Goal: Find specific page/section: Find specific page/section

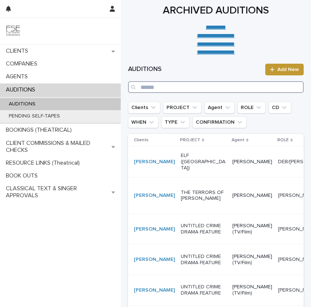
click at [161, 89] on input "Search" at bounding box center [216, 87] width 176 height 12
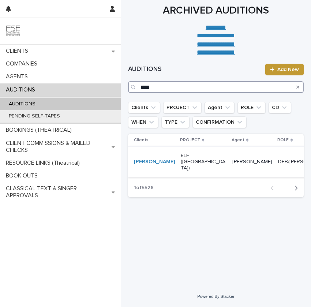
type input "****"
click at [232, 168] on div "[PERSON_NAME]" at bounding box center [252, 162] width 40 height 12
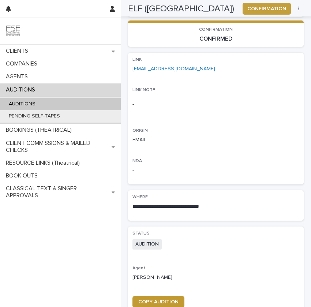
scroll to position [281, 0]
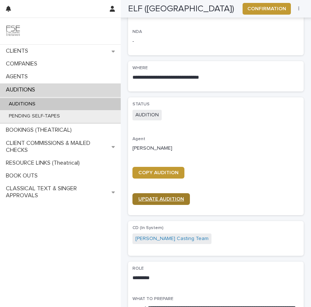
click at [155, 196] on span "UPDATE AUDITION" at bounding box center [161, 198] width 46 height 5
click at [103, 101] on div "AUDITIONS" at bounding box center [60, 104] width 121 height 12
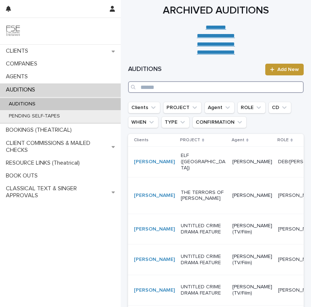
click at [150, 84] on input "Search" at bounding box center [216, 87] width 176 height 12
click at [183, 168] on p "ELF ([GEOGRAPHIC_DATA])" at bounding box center [204, 162] width 46 height 18
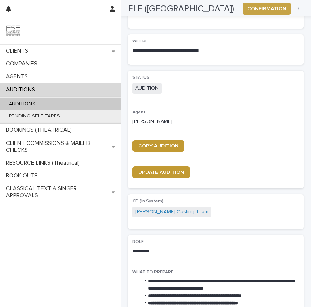
scroll to position [326, 0]
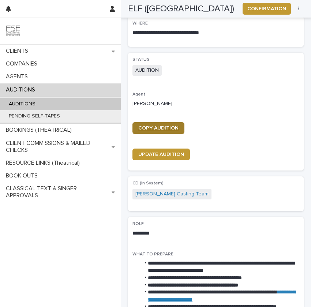
click at [158, 125] on span "COPY AUDITION" at bounding box center [158, 127] width 40 height 5
click at [99, 101] on div "AUDITIONS" at bounding box center [60, 104] width 121 height 12
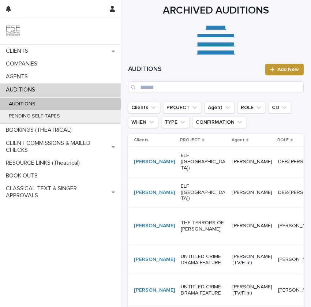
click at [181, 174] on div "ELF ([GEOGRAPHIC_DATA])" at bounding box center [204, 162] width 46 height 24
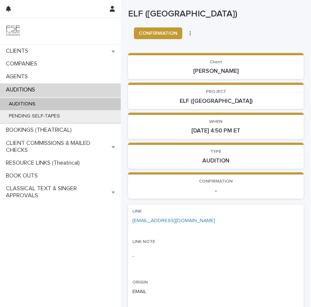
scroll to position [176, 0]
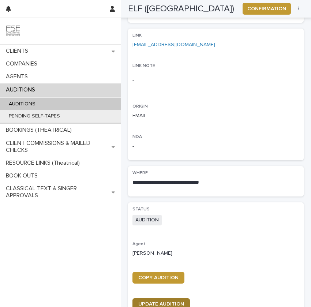
click at [159, 301] on span "UPDATE AUDITION" at bounding box center [161, 303] width 46 height 5
click at [82, 101] on div "AUDITIONS" at bounding box center [60, 104] width 121 height 12
